Goal: Task Accomplishment & Management: Use online tool/utility

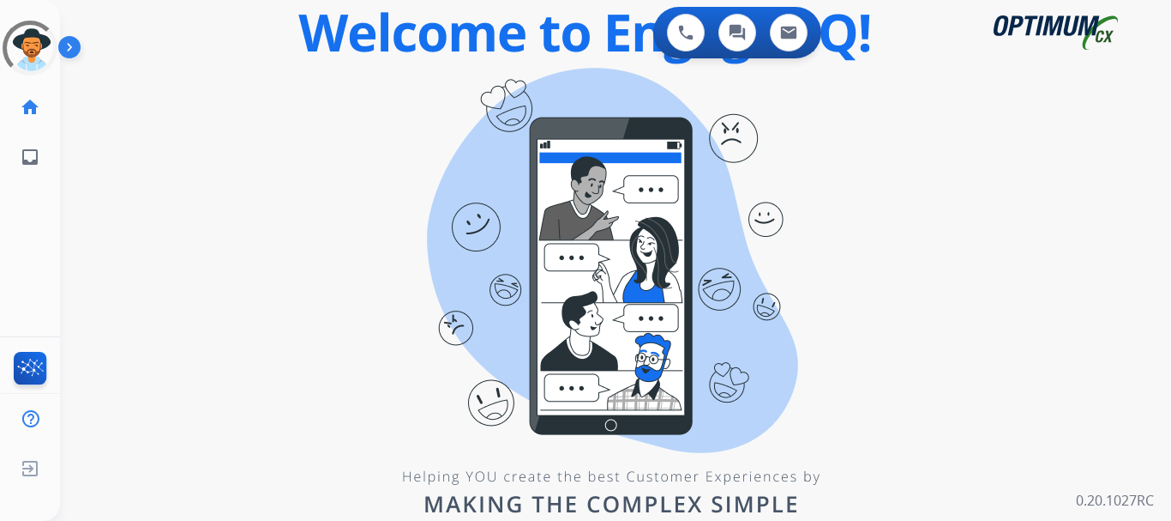
click at [69, 50] on img at bounding box center [72, 50] width 29 height 33
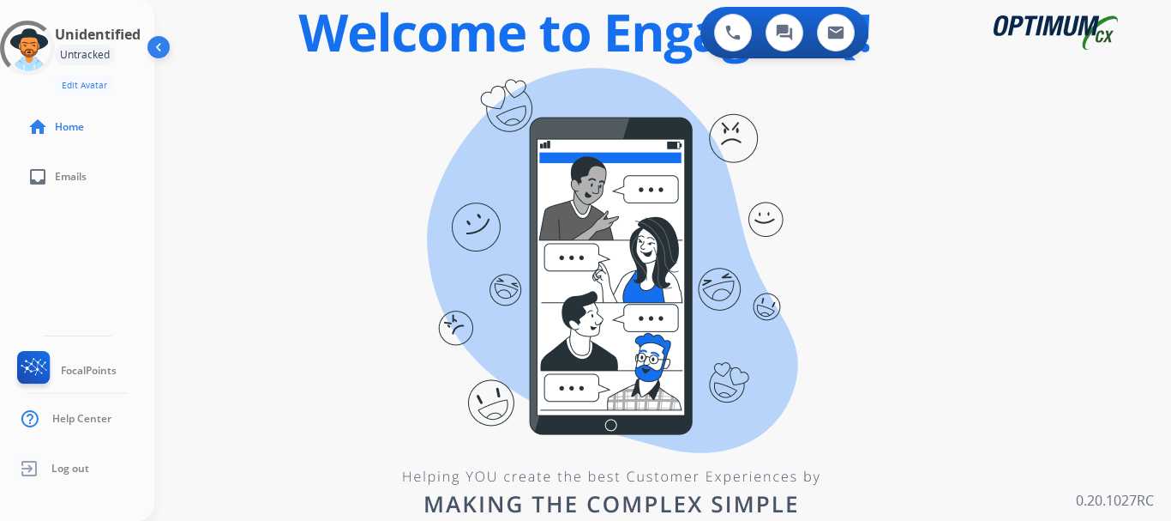
drag, startPoint x: 187, startPoint y: 123, endPoint x: 116, endPoint y: 13, distance: 130.8
click at [187, 123] on div "swap_horiz Break voice bridge close_fullscreen Connect 3-Way Call merge_type Se…" at bounding box center [642, 103] width 976 height 82
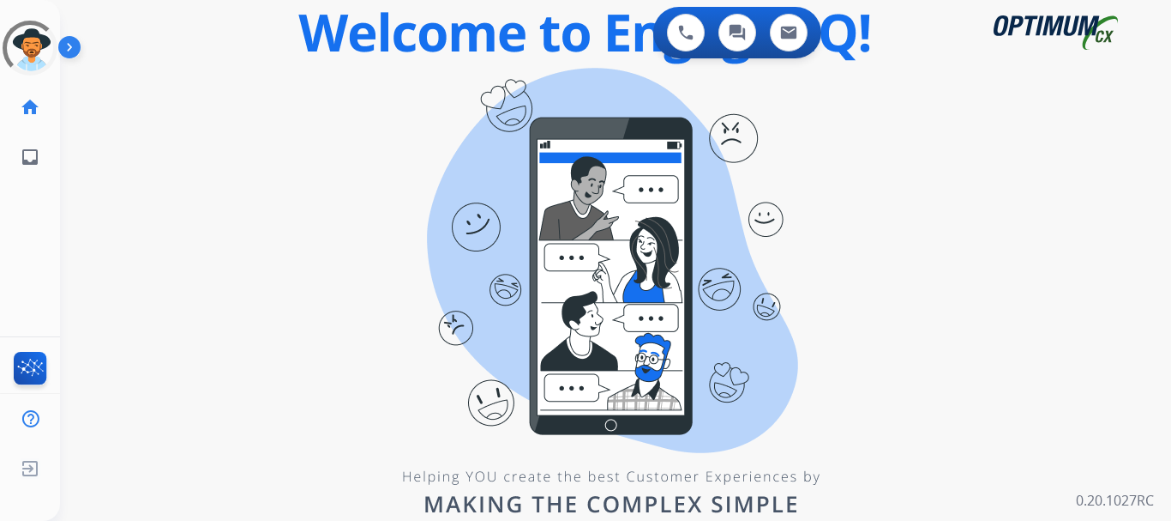
drag, startPoint x: 90, startPoint y: 51, endPoint x: 73, endPoint y: 48, distance: 17.3
click at [86, 49] on div at bounding box center [75, 51] width 34 height 34
click at [73, 48] on img at bounding box center [72, 50] width 29 height 33
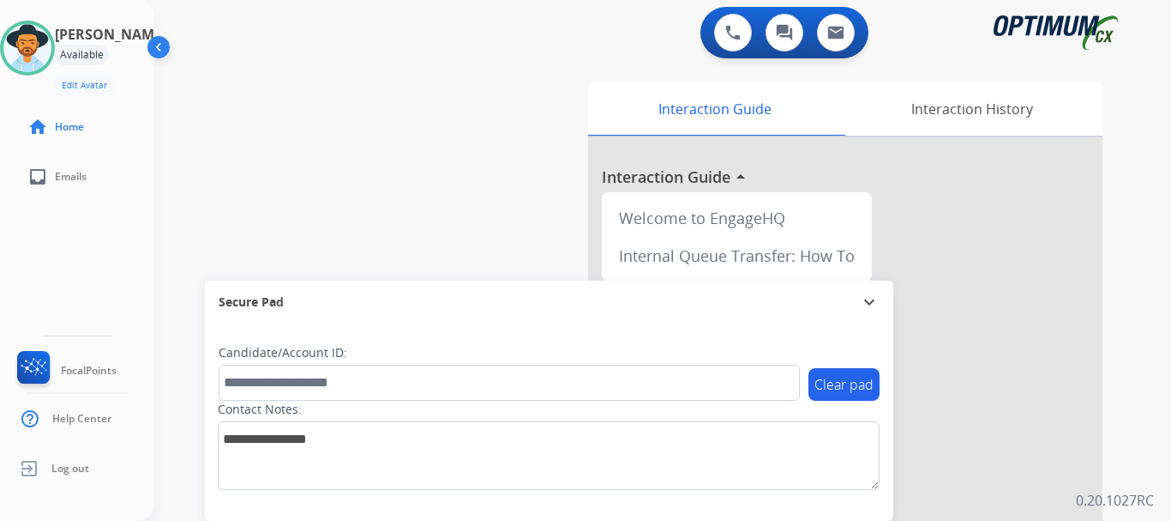
click at [41, 57] on img at bounding box center [27, 48] width 48 height 48
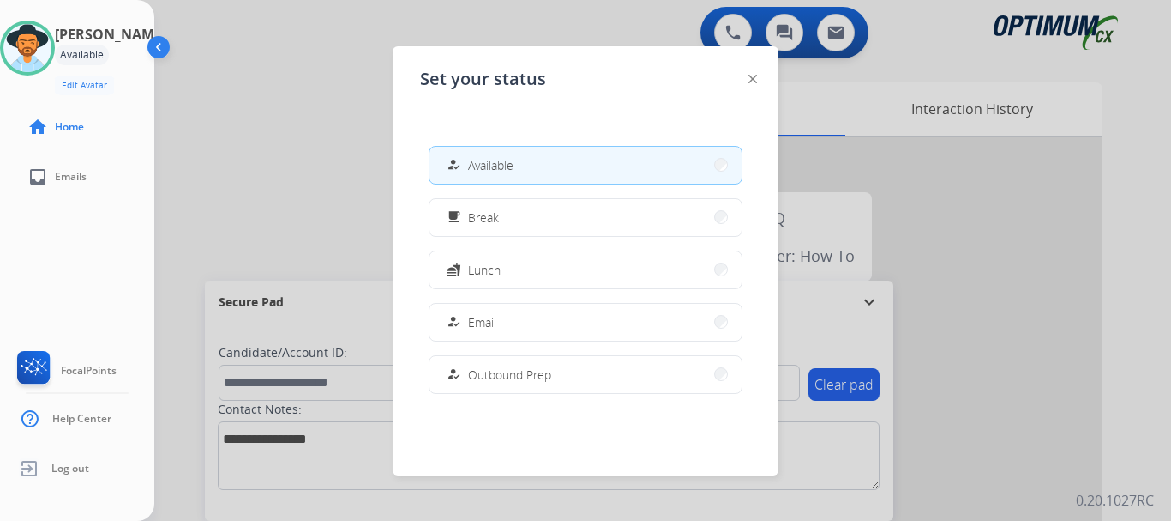
click at [541, 319] on button "how_to_reg Email" at bounding box center [586, 322] width 312 height 37
